Goal: Task Accomplishment & Management: Manage account settings

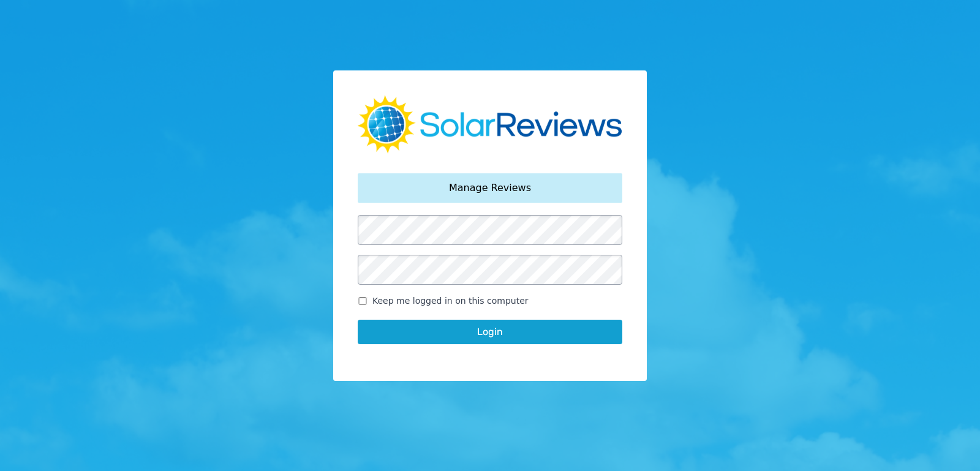
click at [358, 320] on button "Login" at bounding box center [490, 332] width 265 height 24
click at [469, 334] on button "Login" at bounding box center [490, 332] width 265 height 24
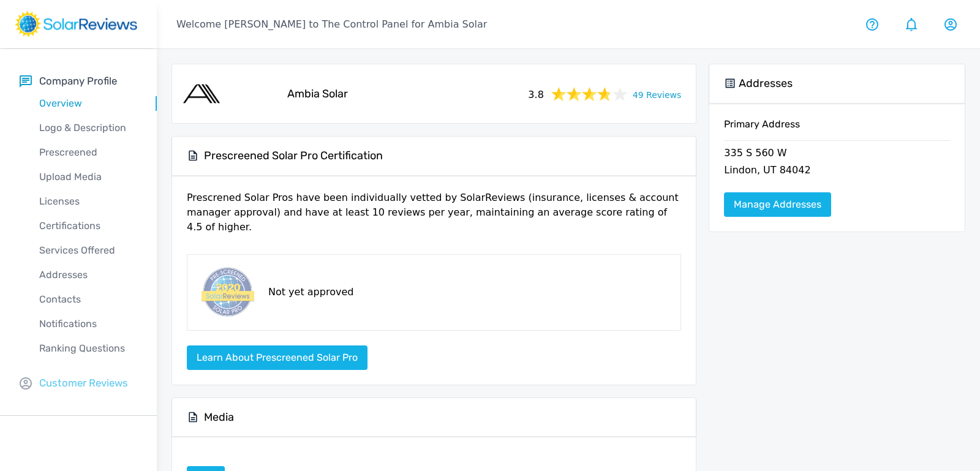
click at [88, 380] on p "Customer Reviews" at bounding box center [83, 382] width 89 height 15
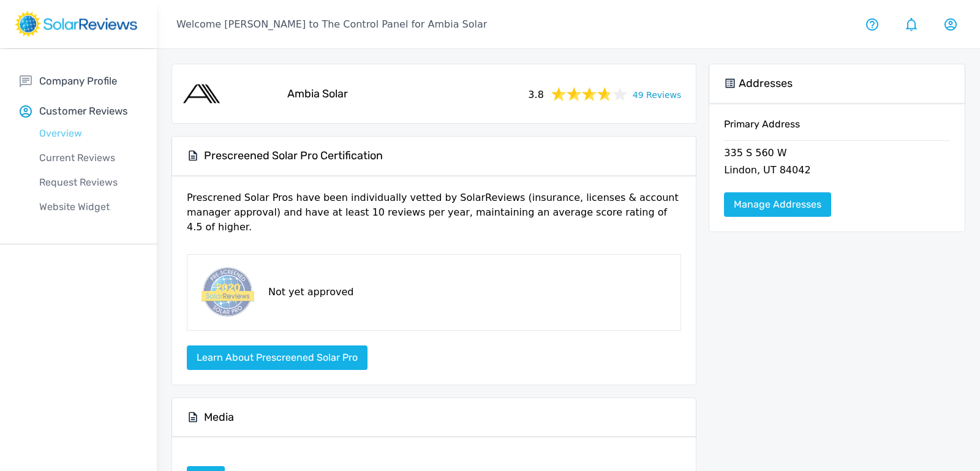
click at [53, 129] on p "Overview" at bounding box center [88, 133] width 137 height 15
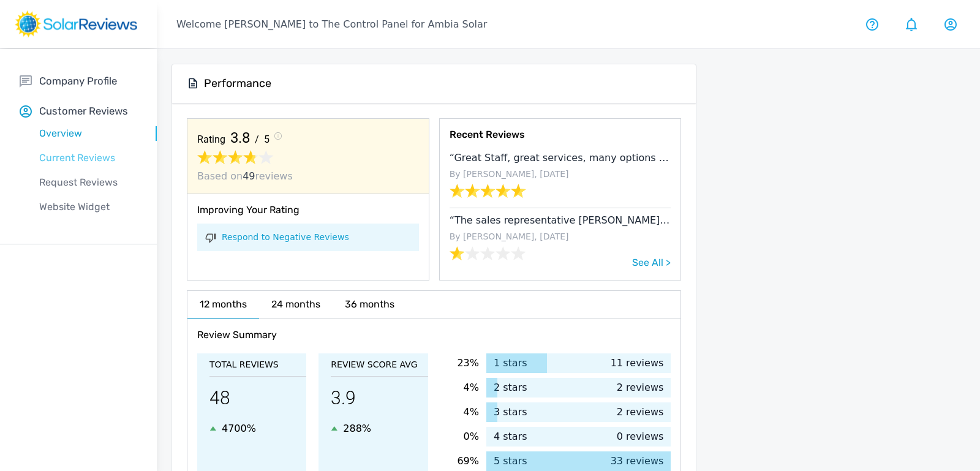
click at [85, 152] on p "Current Reviews" at bounding box center [88, 158] width 137 height 15
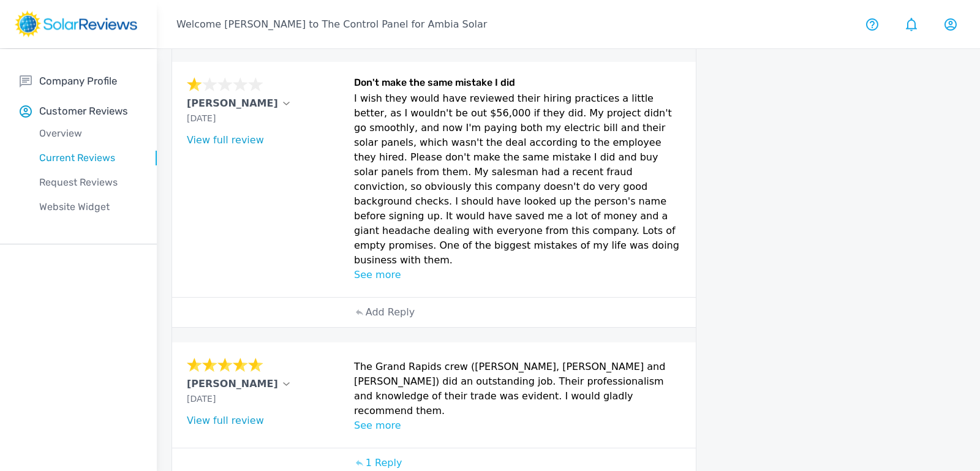
scroll to position [674, 0]
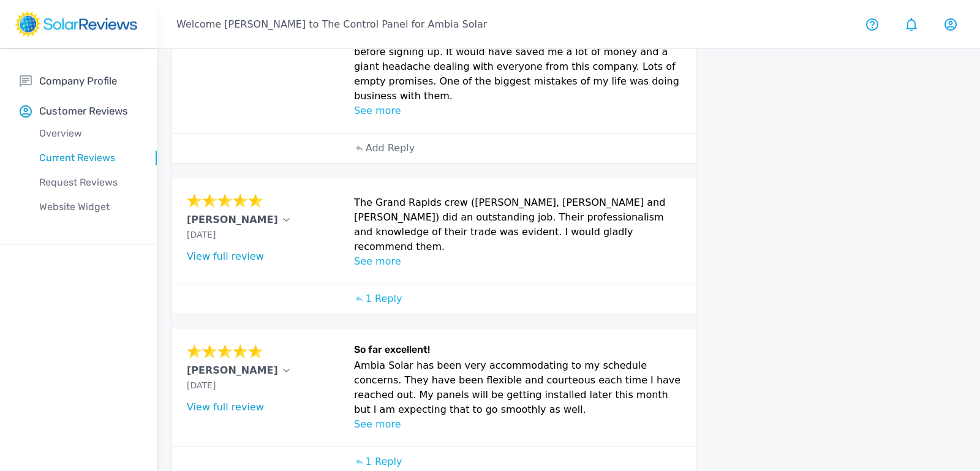
drag, startPoint x: 354, startPoint y: 311, endPoint x: 469, endPoint y: 358, distance: 124.4
click at [469, 358] on p "Ambia Solar has been very accommodating to my schedule concerns. They have been…" at bounding box center [517, 387] width 327 height 59
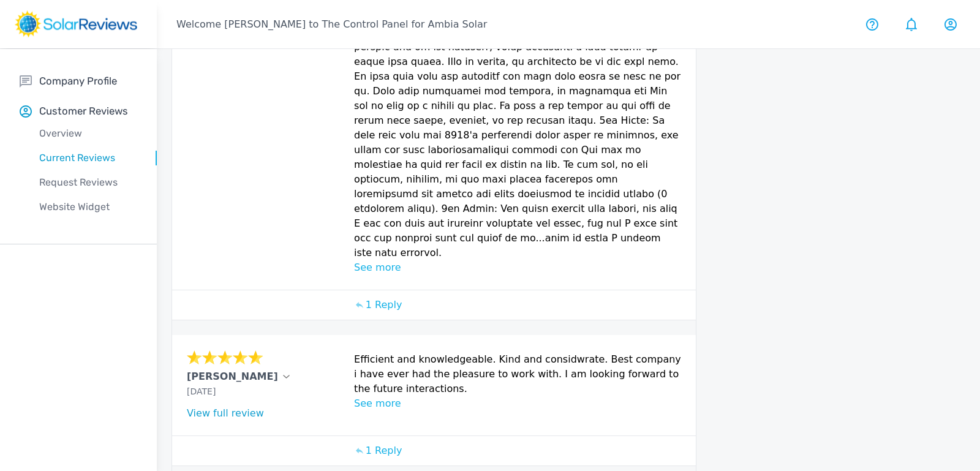
scroll to position [686, 0]
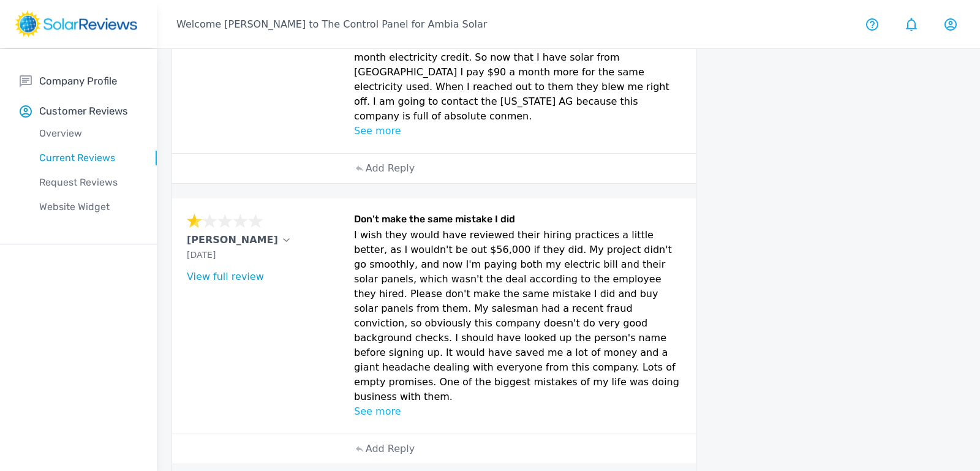
scroll to position [0, 0]
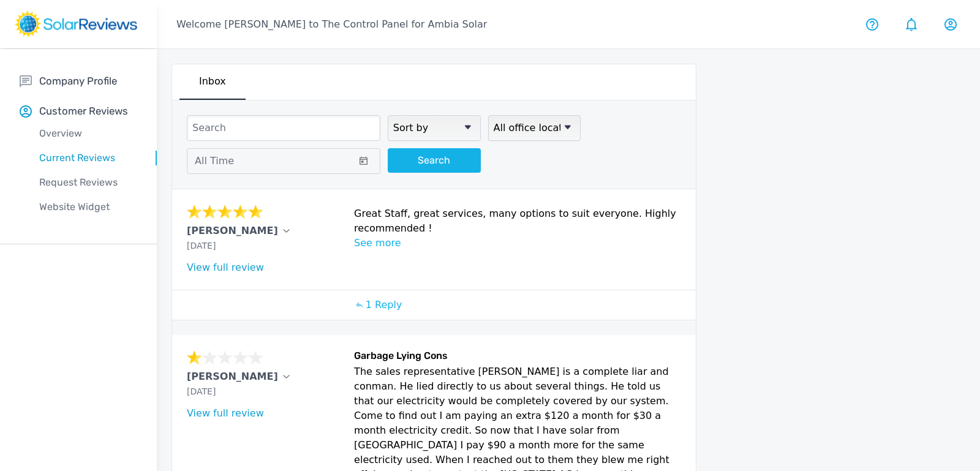
click at [435, 121] on select "Sort by newest oldest Rating: highest to lowest Rating: lowest to highest" at bounding box center [434, 128] width 93 height 26
select select "highest"
click at [388, 115] on select "Sort by newest oldest Rating: highest to lowest Rating: lowest to highest" at bounding box center [434, 128] width 93 height 26
click at [421, 160] on button "Search" at bounding box center [434, 160] width 93 height 24
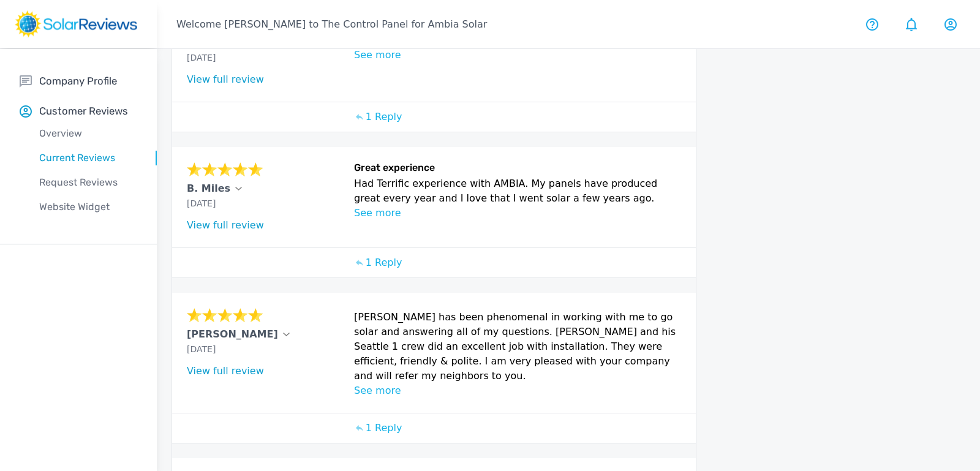
scroll to position [207, 0]
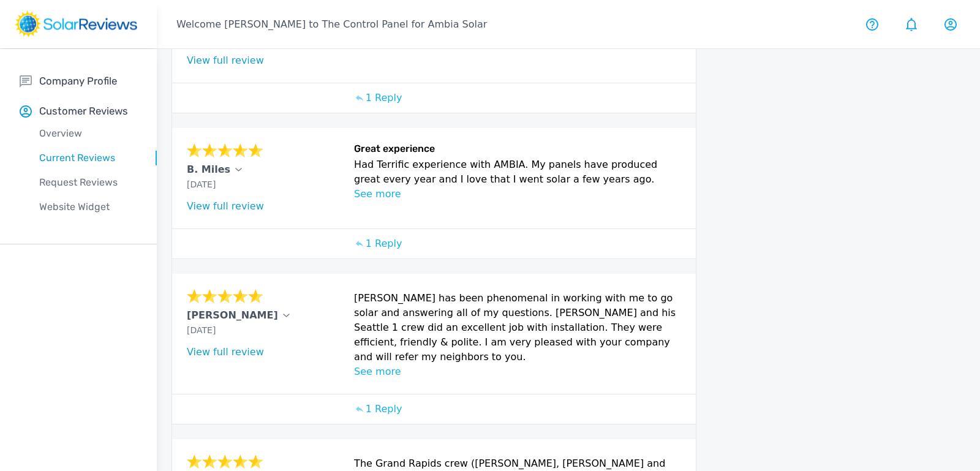
drag, startPoint x: 353, startPoint y: 164, endPoint x: 606, endPoint y: 176, distance: 252.6
click at [606, 176] on p "Had Terrific experience with AMBIA. My panels have produced great every year an…" at bounding box center [517, 171] width 327 height 29
copy p "Had Terrific experience with AMBIA. My panels have produced great every year an…"
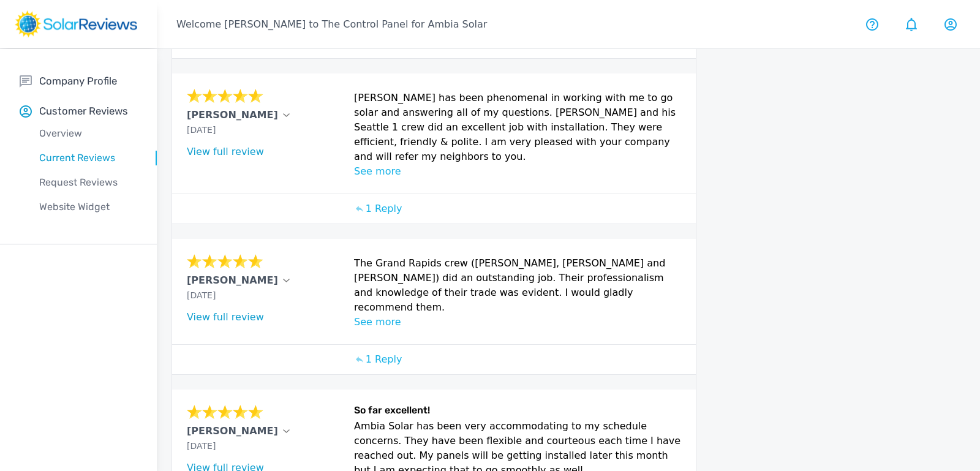
scroll to position [497, 0]
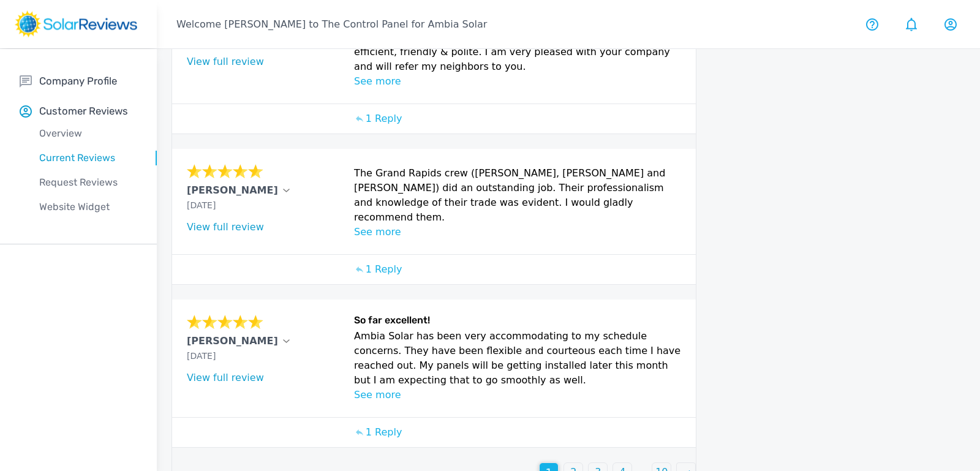
click at [571, 465] on p "2" at bounding box center [573, 472] width 6 height 15
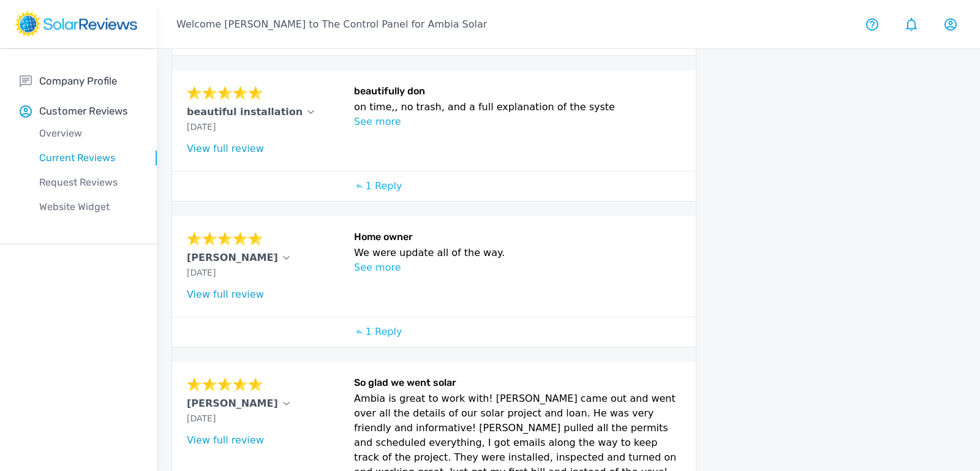
scroll to position [380, 0]
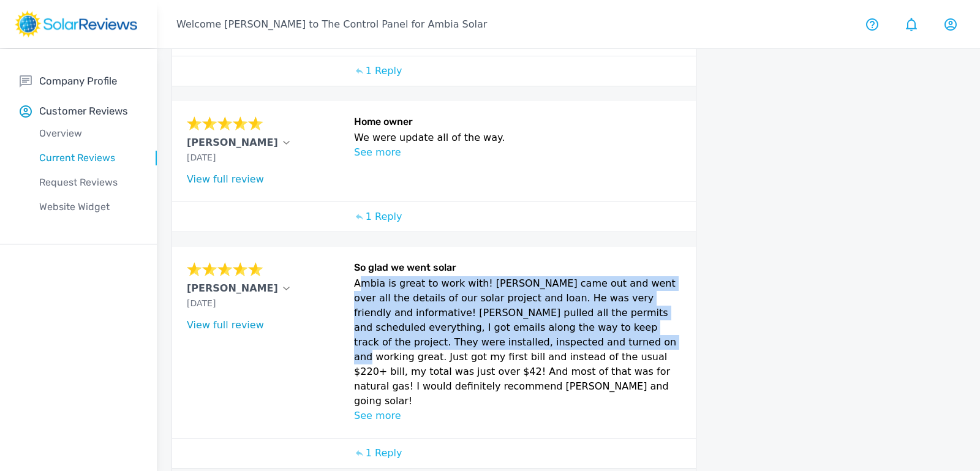
drag, startPoint x: 356, startPoint y: 279, endPoint x: 483, endPoint y: 331, distance: 137.3
click at [483, 331] on p "Ambia is great to work with! [PERSON_NAME] came out and went over all the detai…" at bounding box center [517, 342] width 327 height 132
copy p "Ambia is great to work with! [PERSON_NAME] came out and went over all the detai…"
